Goal: Information Seeking & Learning: Check status

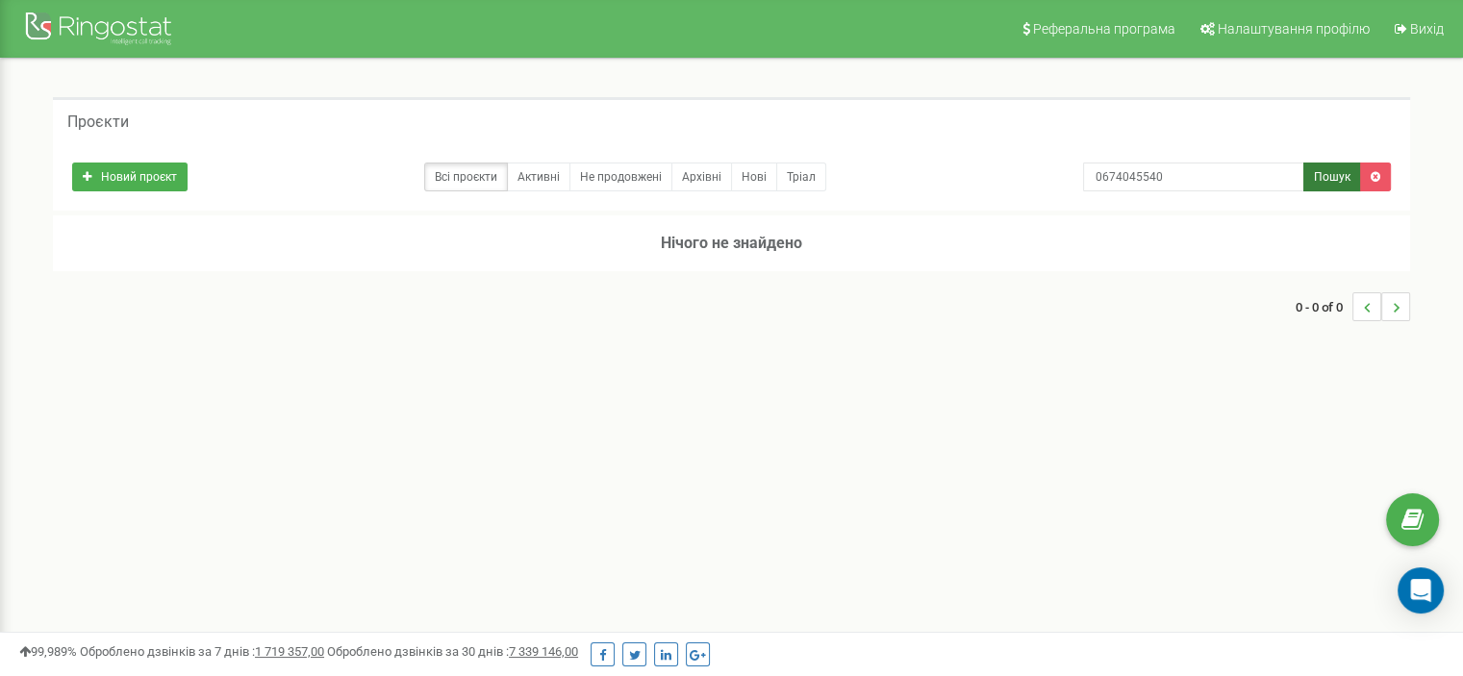
click at [1327, 186] on button "Пошук" at bounding box center [1332, 177] width 58 height 29
click at [1162, 169] on input "0674045540" at bounding box center [1193, 177] width 221 height 29
click at [444, 180] on link "Всі проєкти" at bounding box center [466, 177] width 84 height 29
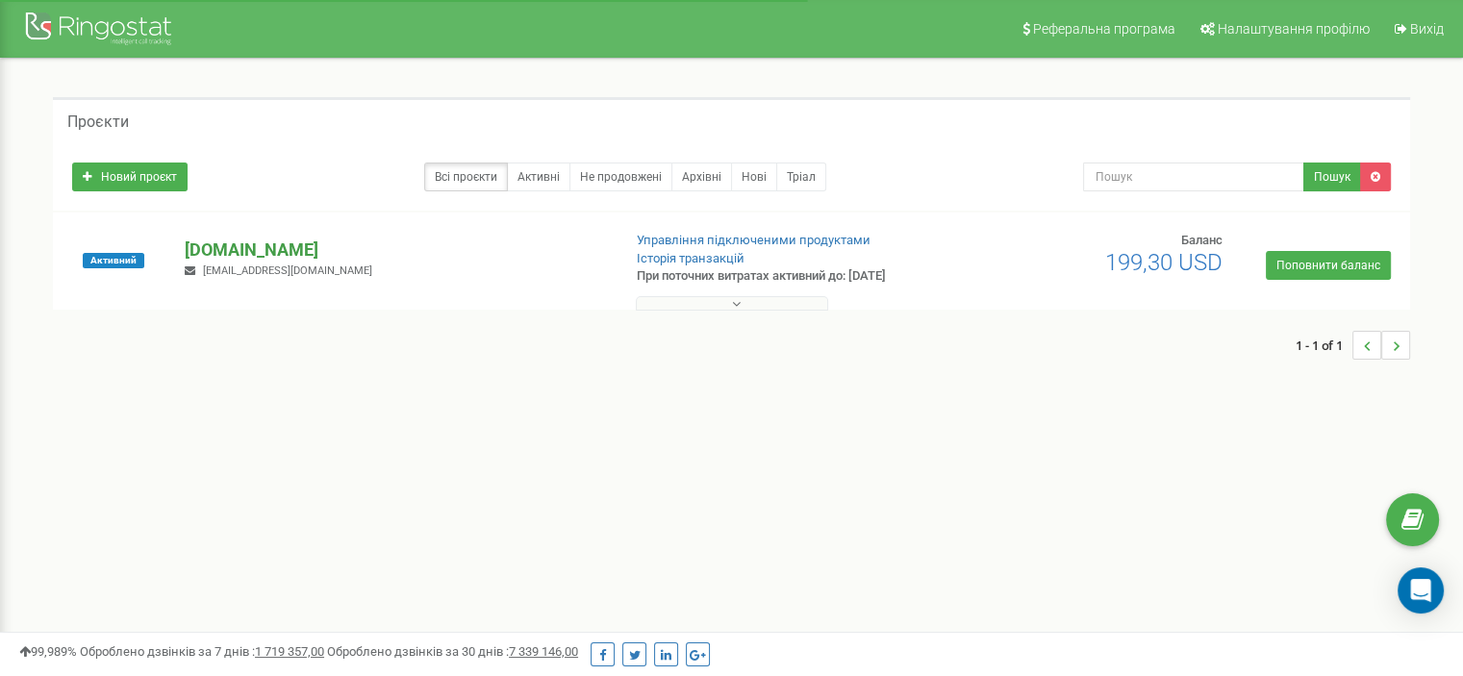
click at [250, 252] on p "budgild.ua" at bounding box center [395, 250] width 420 height 25
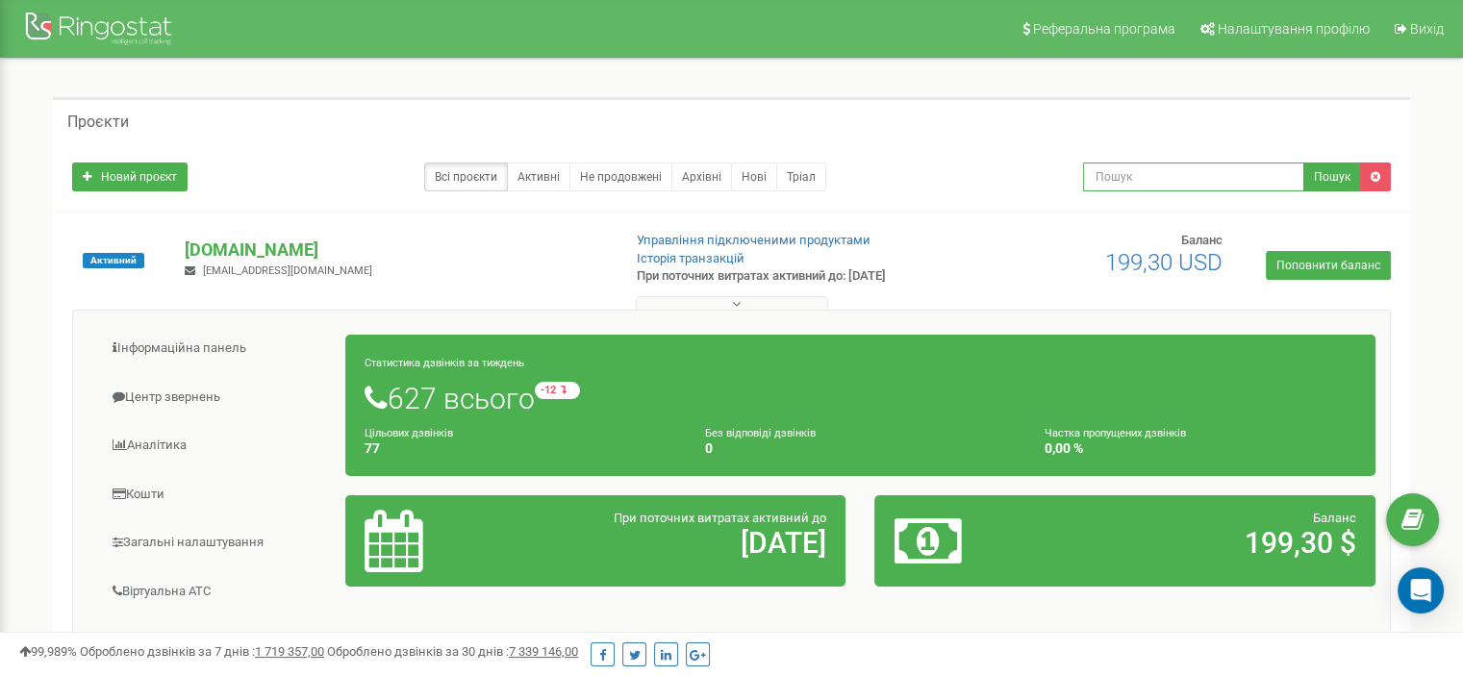
click at [1119, 172] on input "text" at bounding box center [1193, 177] width 221 height 29
paste input "0674045540"
type input "0674045540"
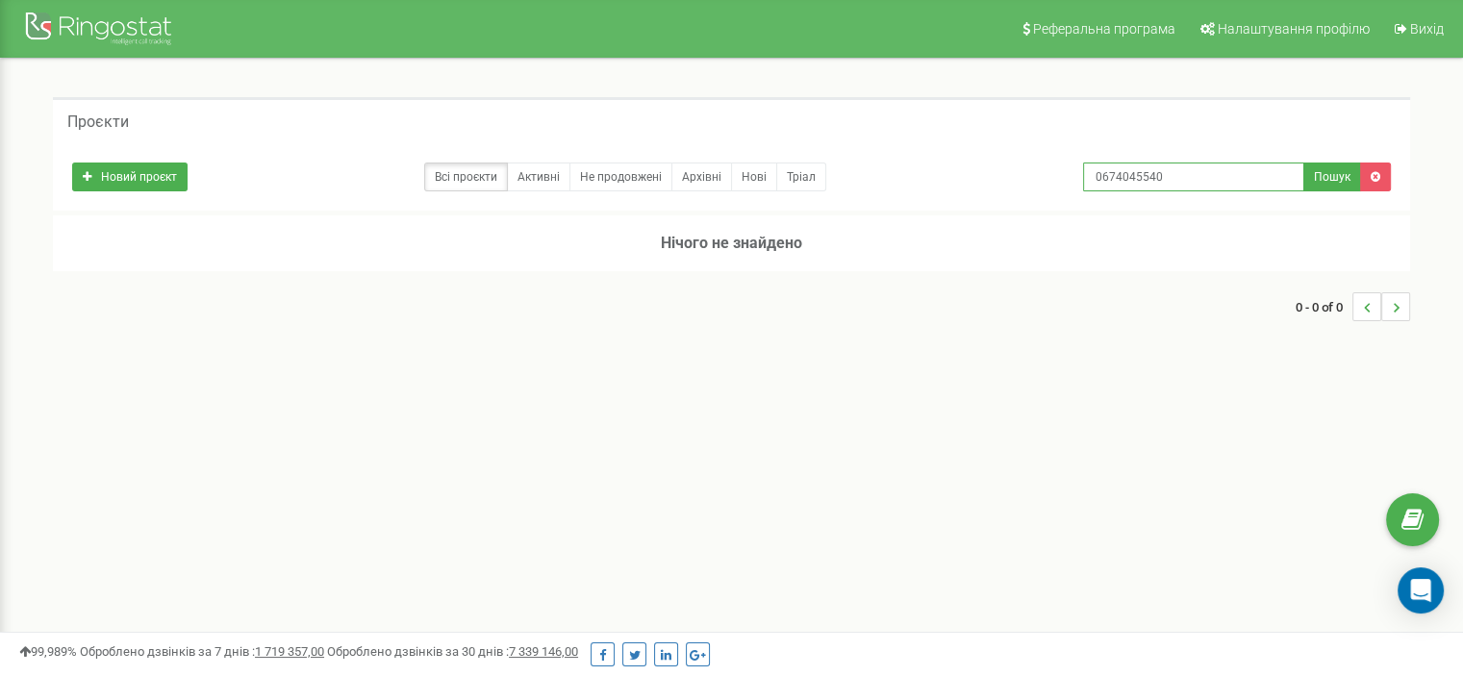
click at [1192, 186] on input "0674045540" at bounding box center [1193, 177] width 221 height 29
click at [1332, 185] on button "Пошук" at bounding box center [1332, 177] width 58 height 29
click at [546, 179] on link "Активні" at bounding box center [538, 177] width 63 height 29
click at [1197, 184] on input "0674045540" at bounding box center [1193, 177] width 221 height 29
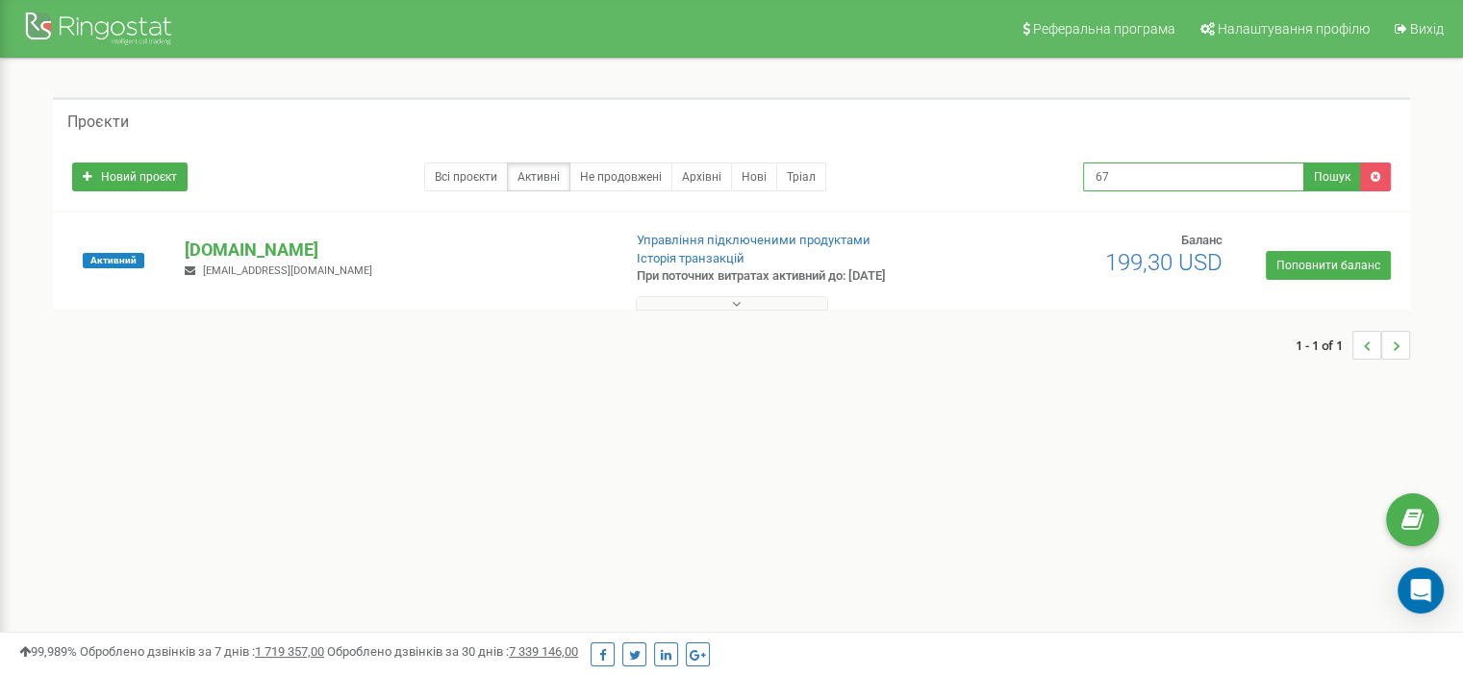
type input "6"
type input "0674045540"
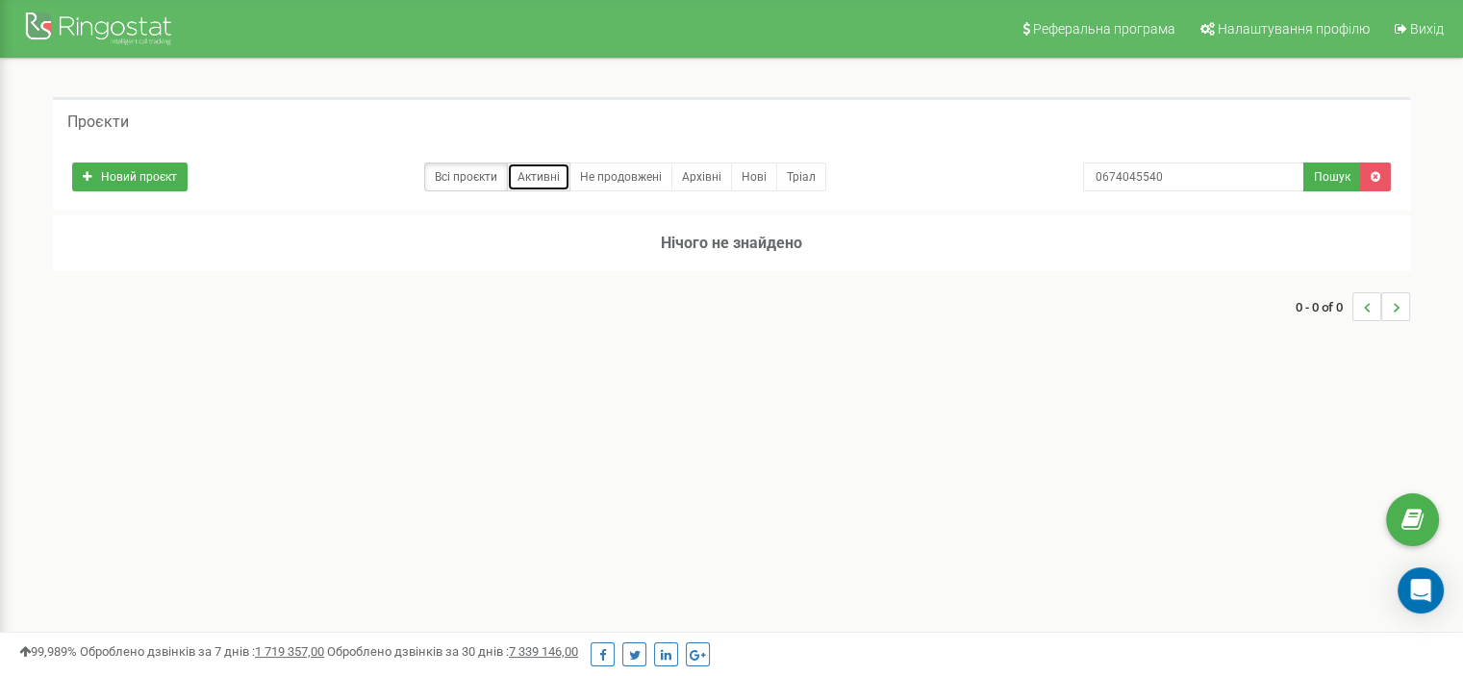
click at [541, 168] on link "Активні" at bounding box center [538, 177] width 63 height 29
click at [612, 172] on link "Не продовжені" at bounding box center [620, 177] width 103 height 29
click at [110, 127] on h5 "Проєкти" at bounding box center [98, 121] width 62 height 17
click at [108, 26] on div at bounding box center [101, 31] width 154 height 46
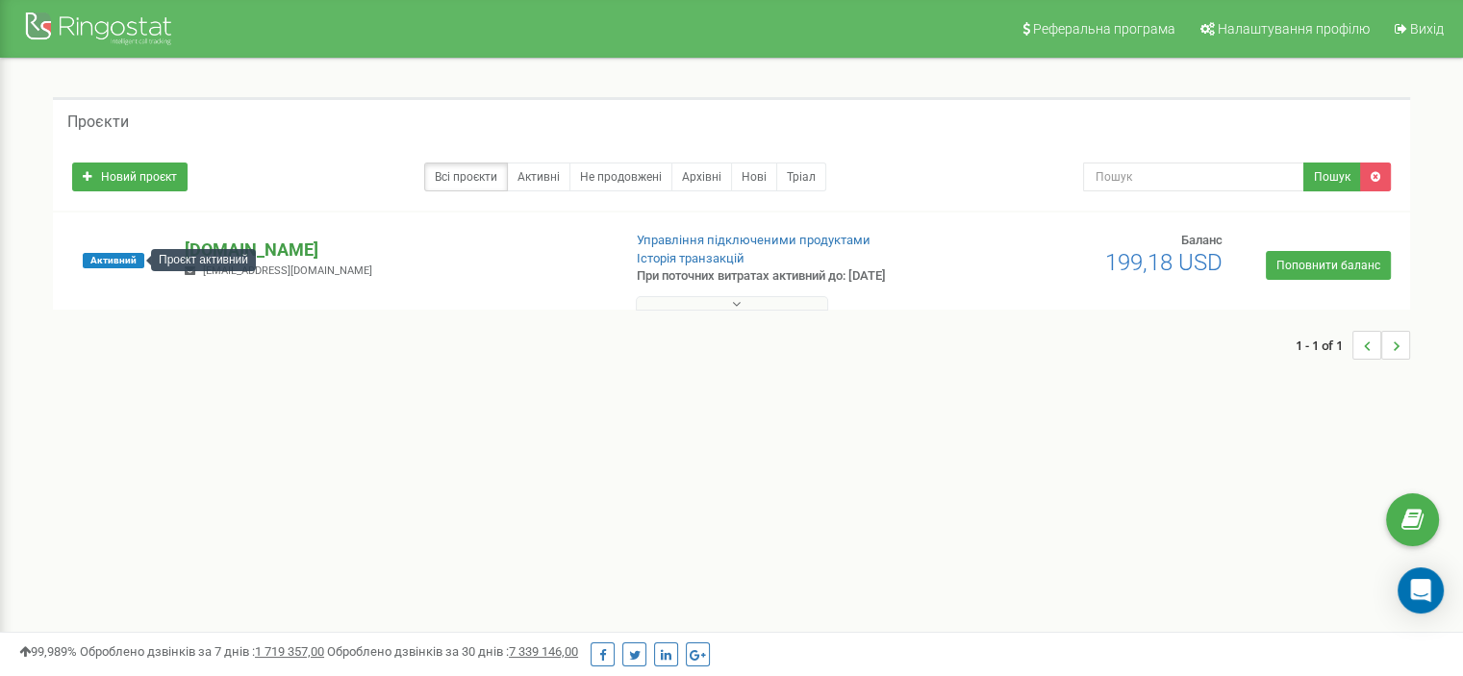
click at [209, 245] on p "[DOMAIN_NAME]" at bounding box center [395, 250] width 420 height 25
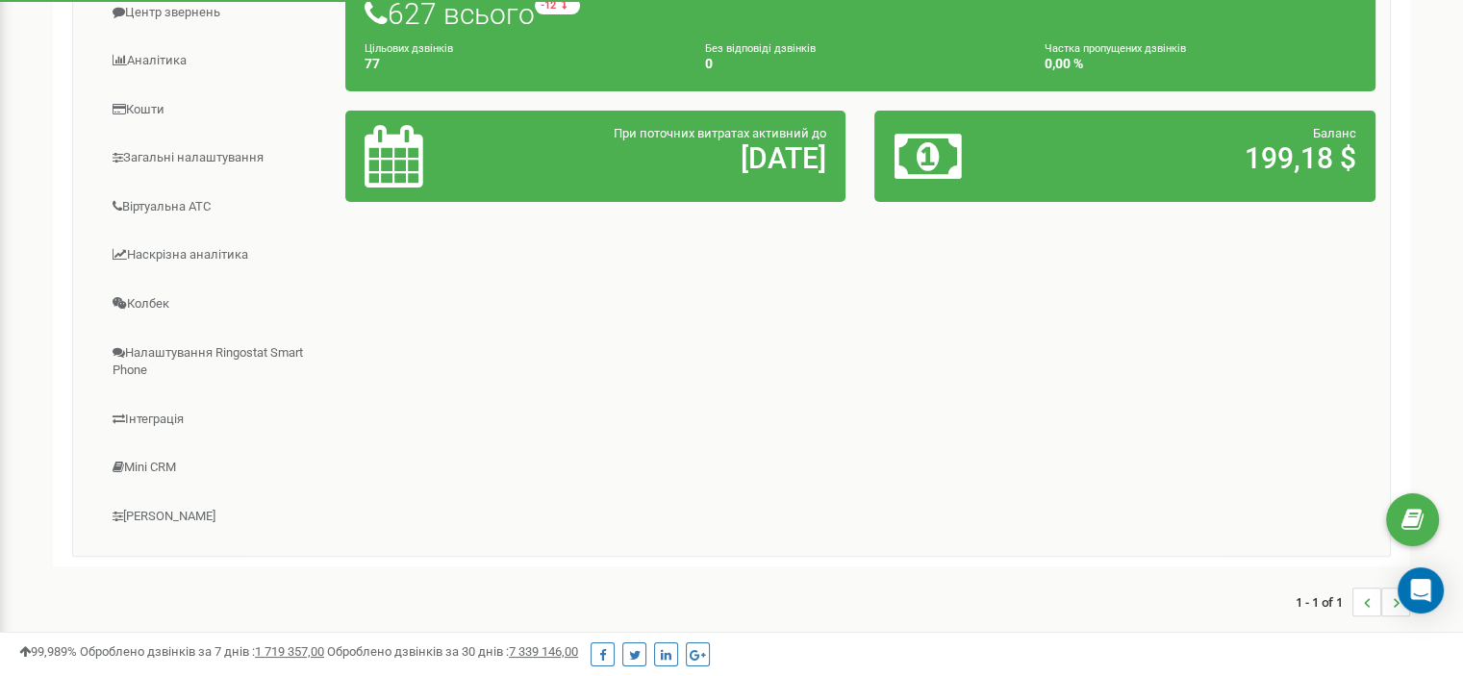
scroll to position [96, 0]
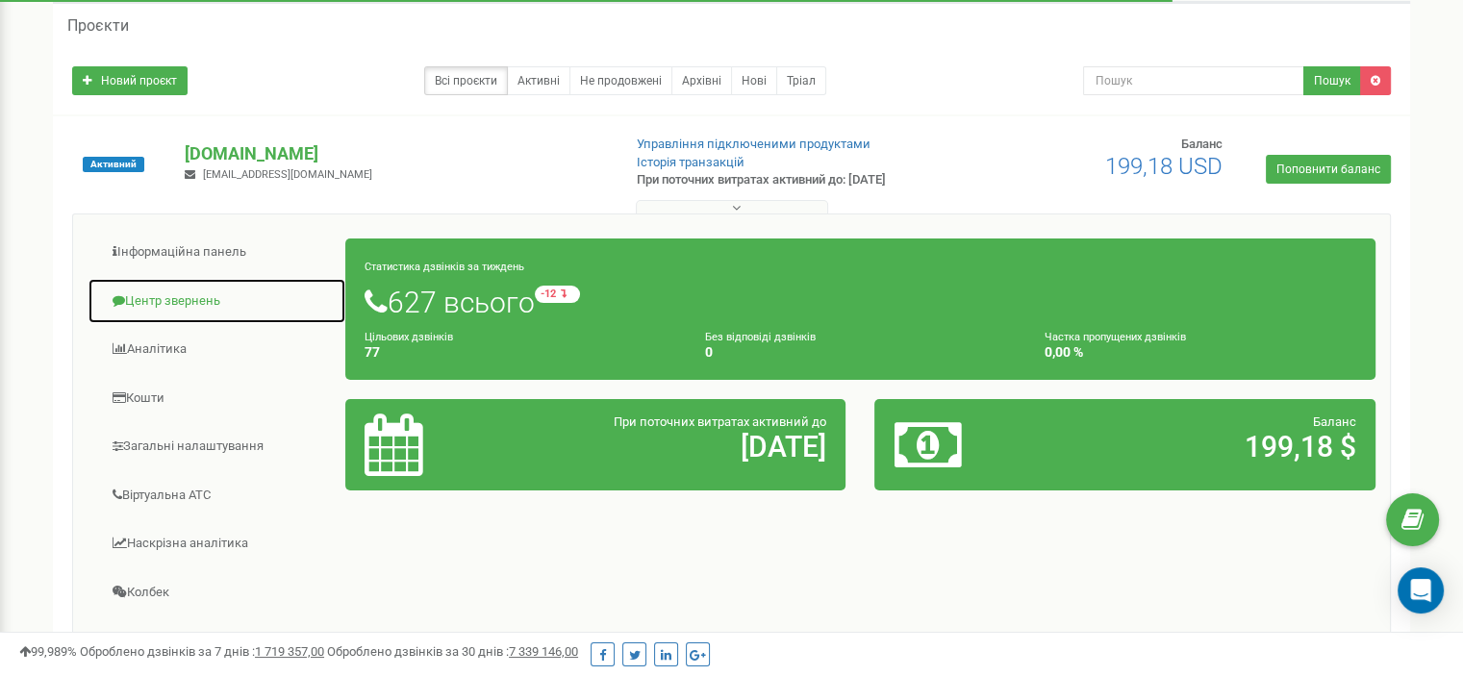
click at [195, 294] on link "Центр звернень" at bounding box center [217, 301] width 259 height 47
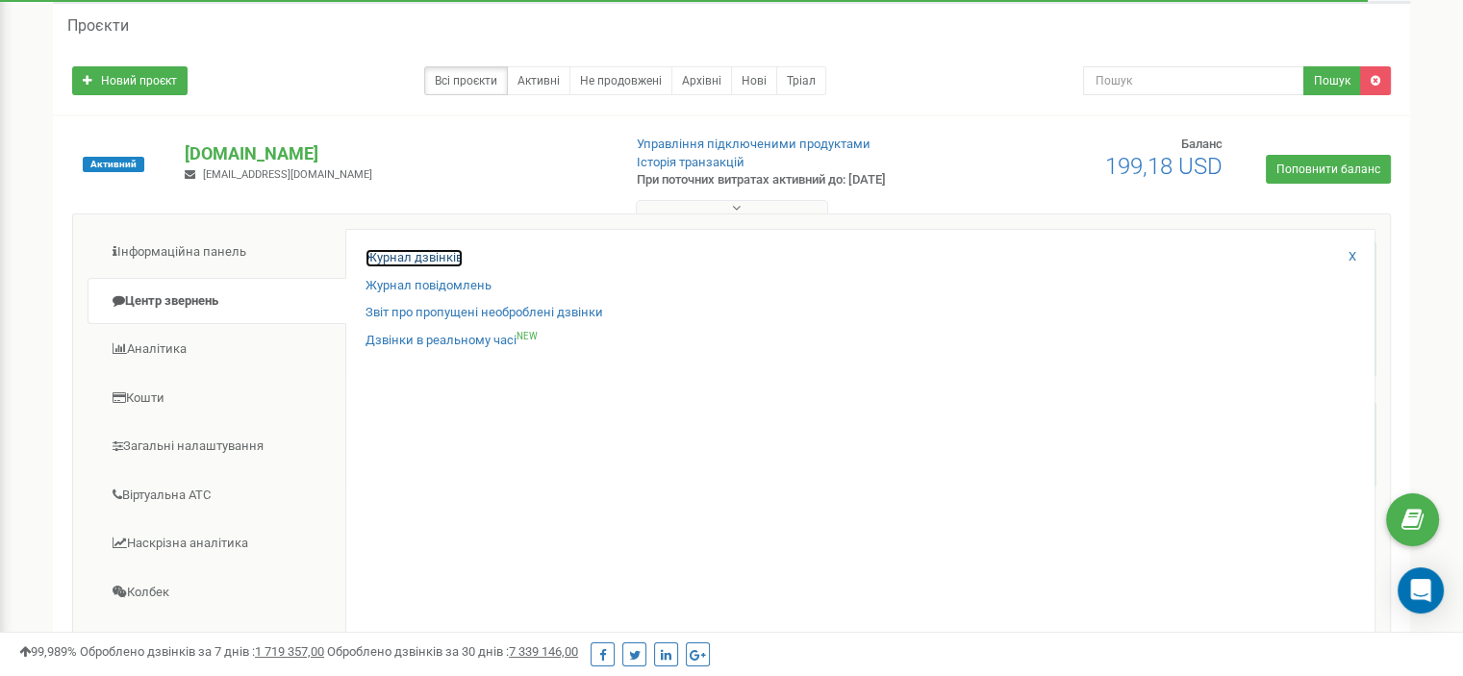
click at [444, 256] on link "Журнал дзвінків" at bounding box center [413, 258] width 97 height 18
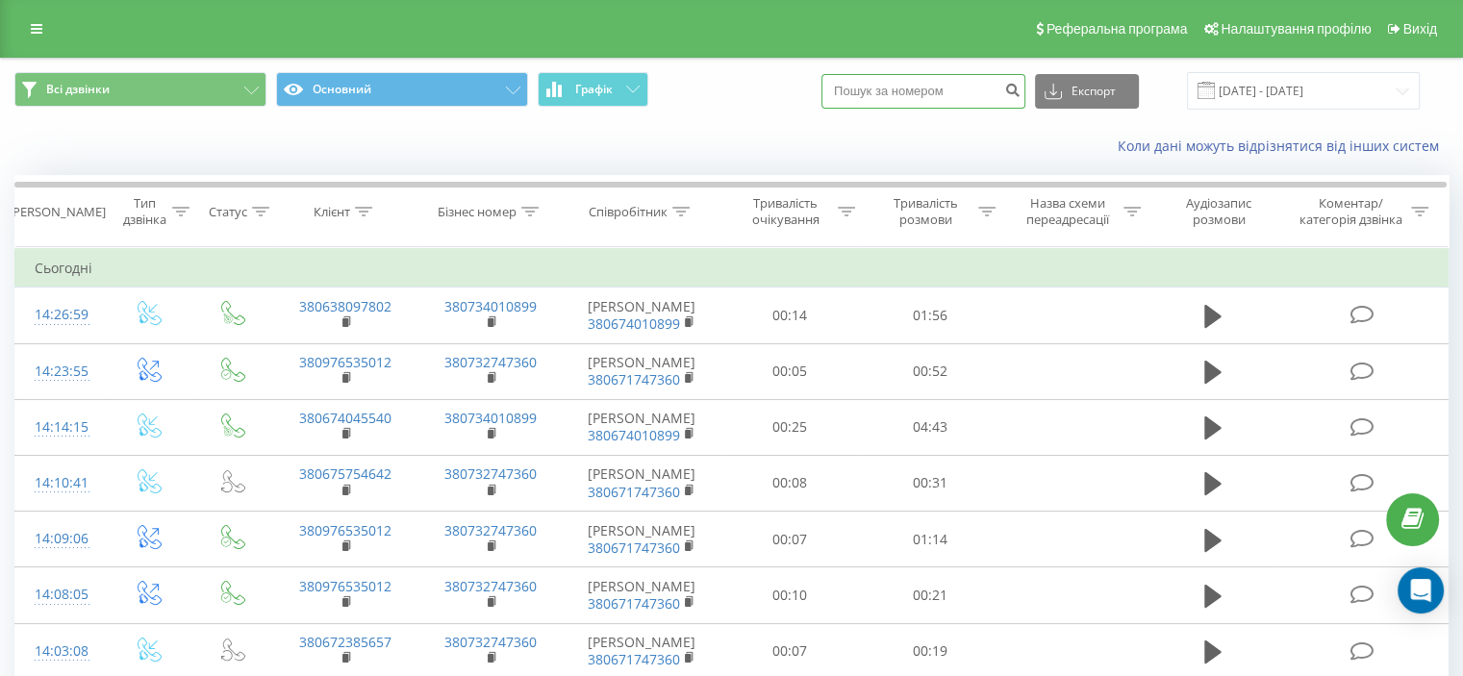
click at [895, 88] on input at bounding box center [923, 91] width 204 height 35
type input "0674045540"
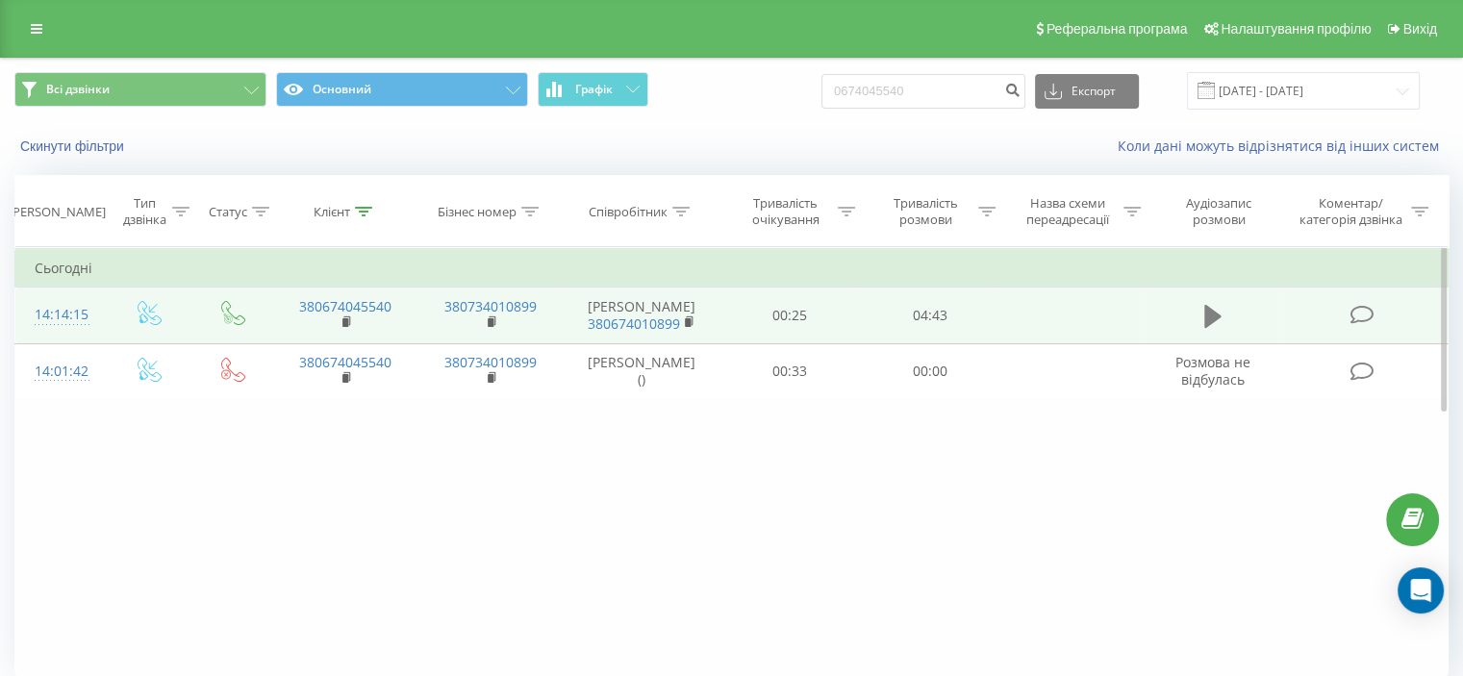
click at [1222, 326] on button at bounding box center [1212, 316] width 29 height 29
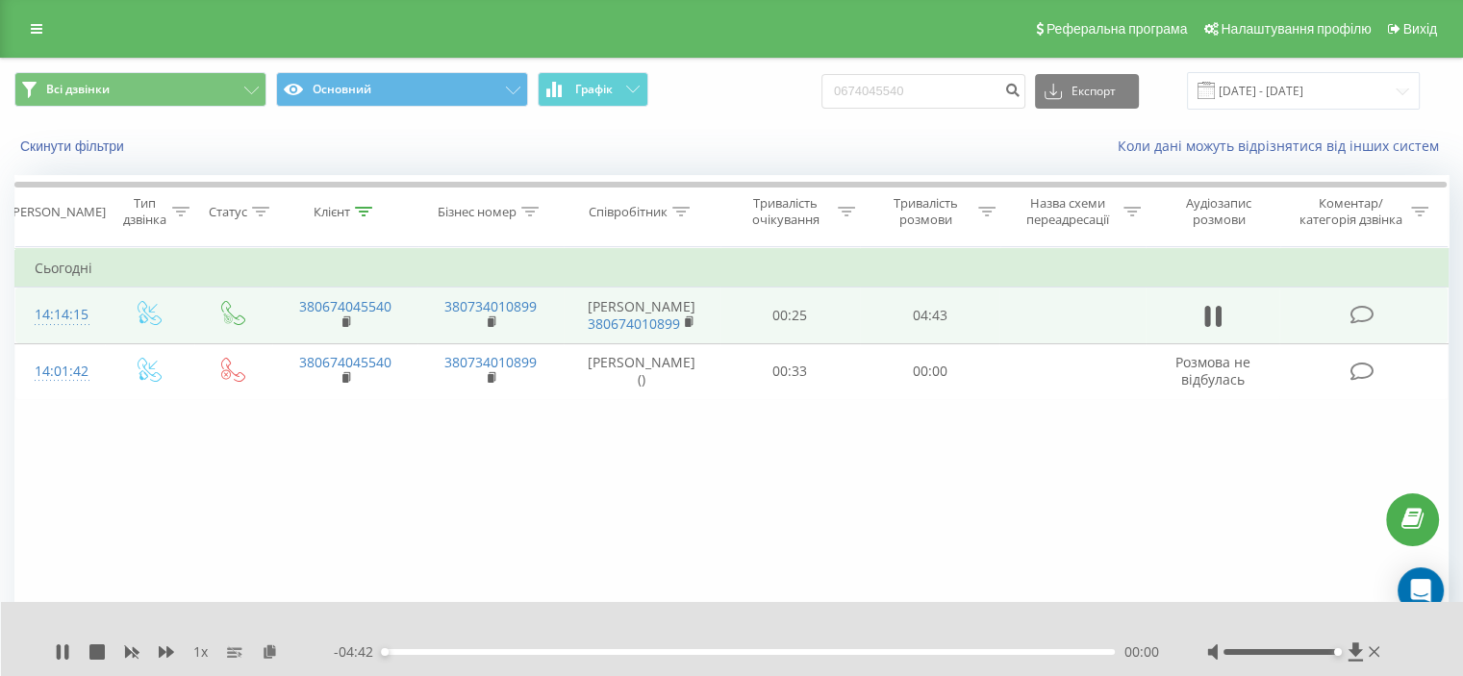
drag, startPoint x: 1278, startPoint y: 650, endPoint x: 1344, endPoint y: 649, distance: 66.4
click at [1344, 649] on div at bounding box center [1295, 651] width 177 height 19
click at [64, 650] on icon at bounding box center [66, 651] width 4 height 15
click at [389, 645] on div "- 04:32 00:10 00:10" at bounding box center [746, 651] width 825 height 19
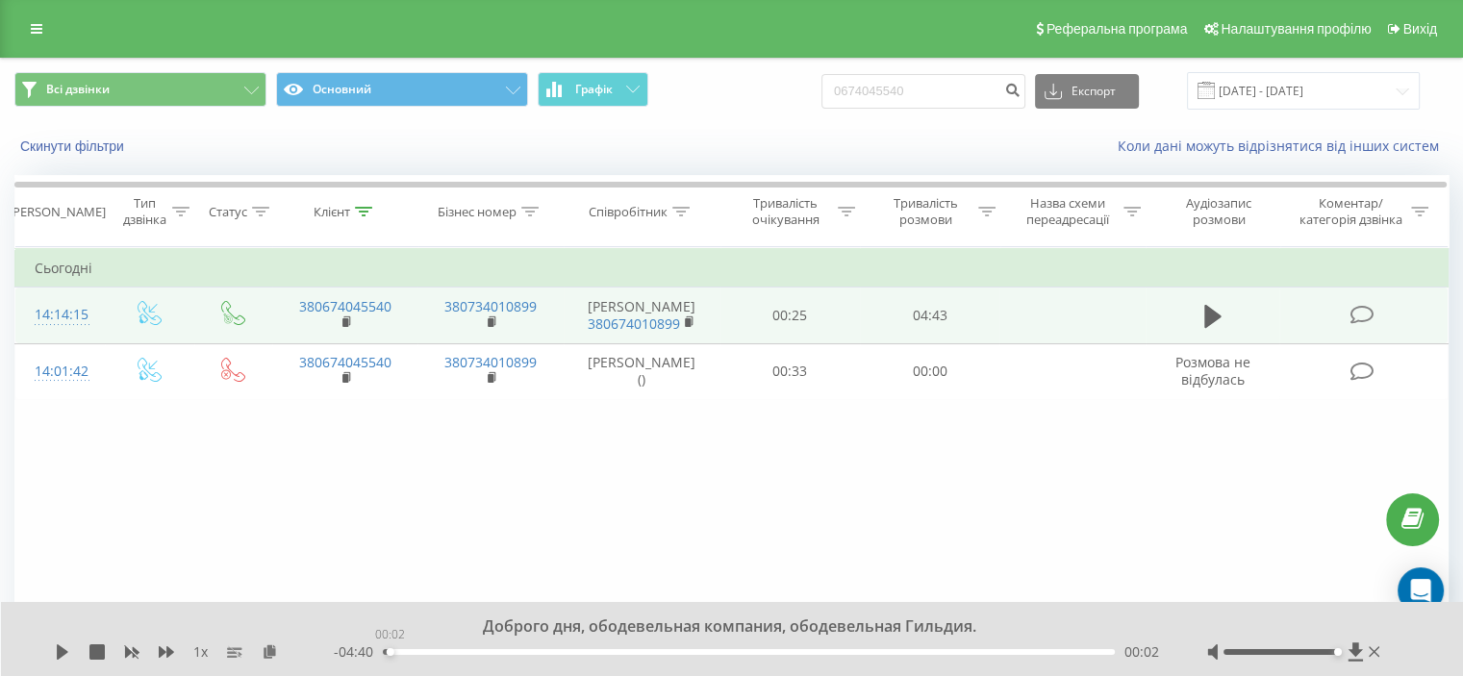
click at [389, 649] on div "00:02" at bounding box center [749, 652] width 732 height 6
click at [60, 649] on icon at bounding box center [63, 651] width 12 height 15
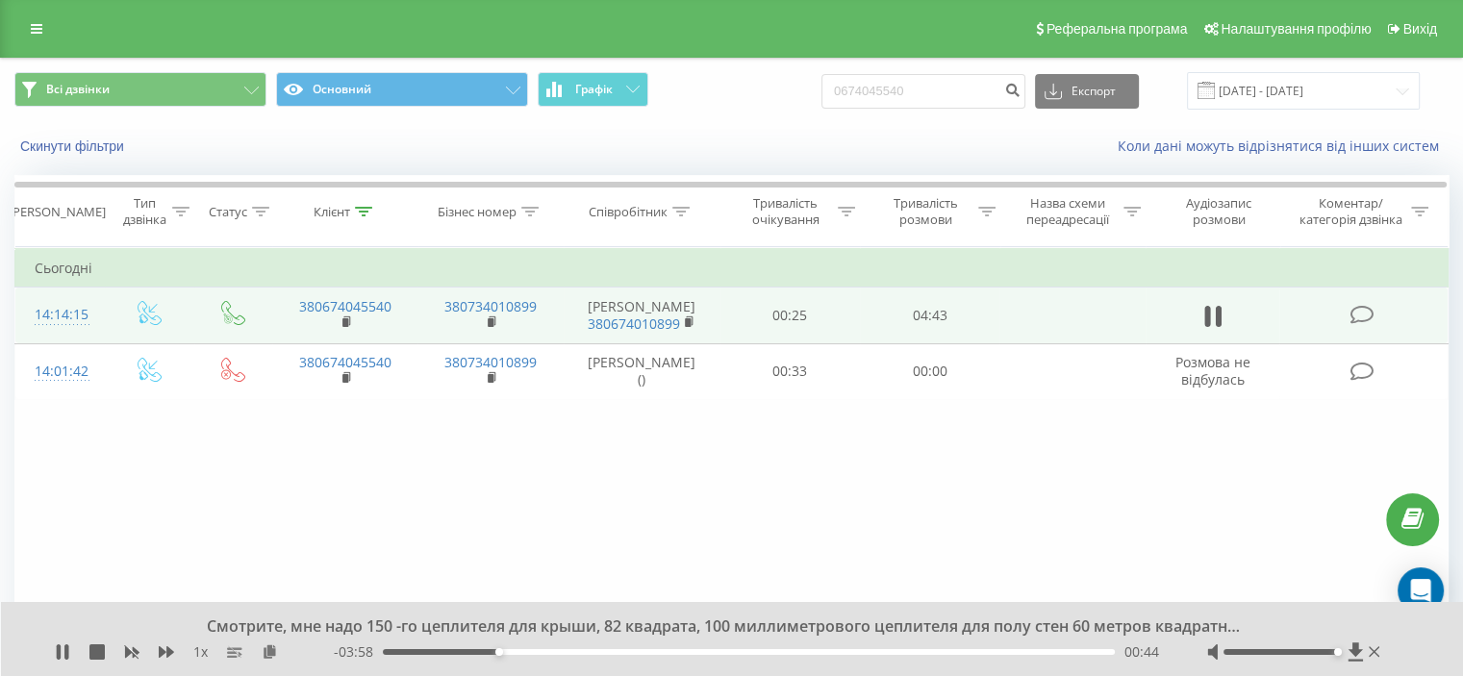
click at [473, 650] on div "00:44" at bounding box center [749, 652] width 732 height 6
click at [63, 649] on icon at bounding box center [62, 651] width 15 height 15
click at [1354, 650] on icon at bounding box center [1354, 651] width 14 height 18
click at [1205, 326] on icon at bounding box center [1212, 316] width 17 height 23
click at [1219, 318] on icon at bounding box center [1218, 316] width 6 height 21
